Goal: Check status: Check status

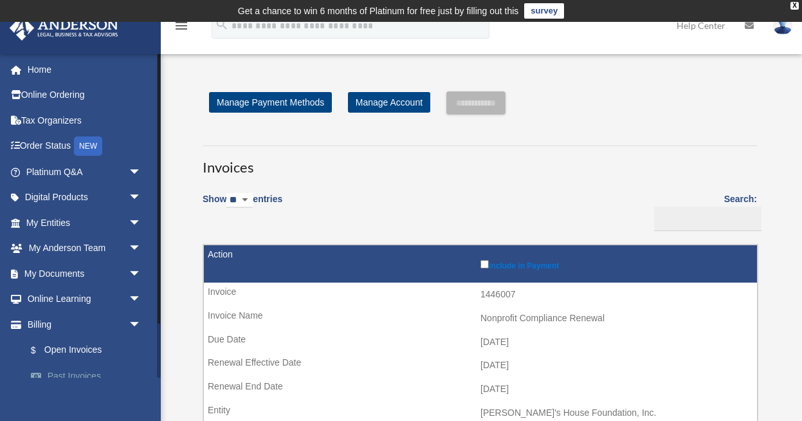
click at [72, 373] on link "Past Invoices" at bounding box center [89, 376] width 143 height 26
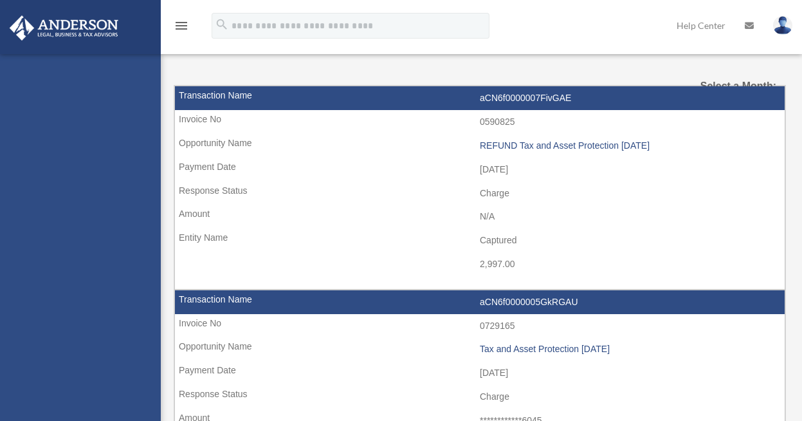
select select
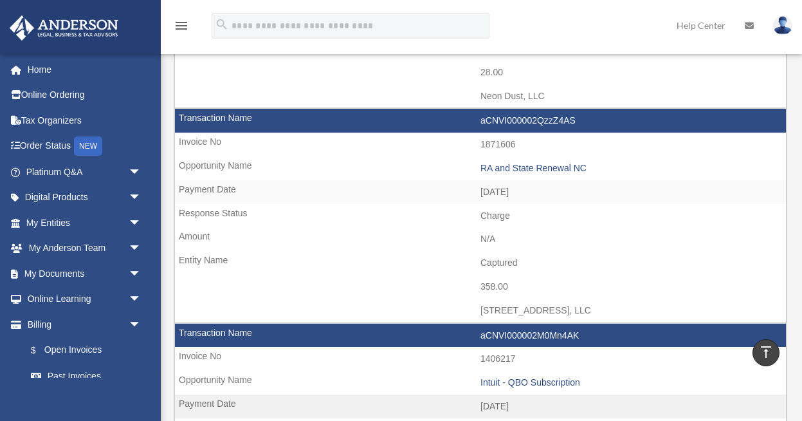
scroll to position [1502, 0]
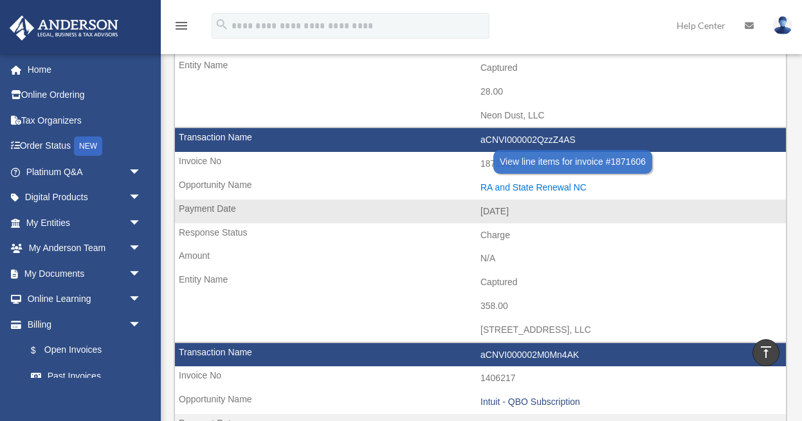
click at [508, 187] on div "RA and State Renewal NC" at bounding box center [630, 187] width 299 height 11
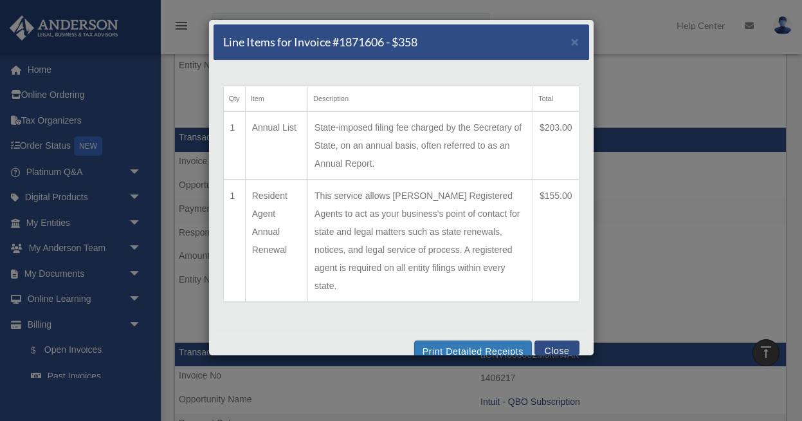
scroll to position [3, 0]
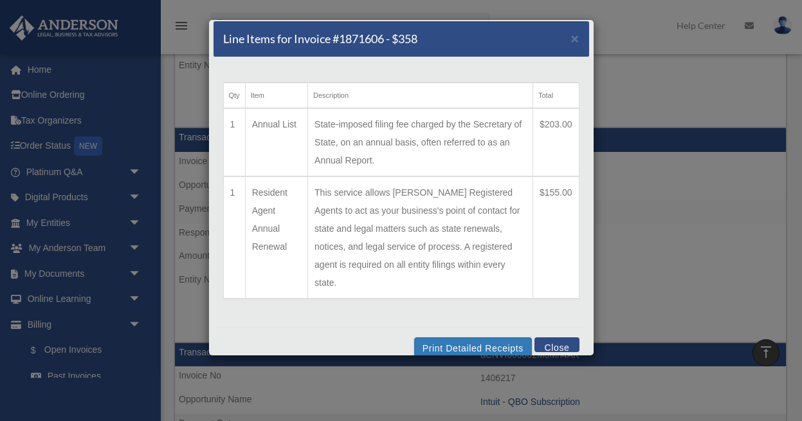
click at [557, 337] on button "Close" at bounding box center [557, 344] width 44 height 15
